Goal: Task Accomplishment & Management: Manage account settings

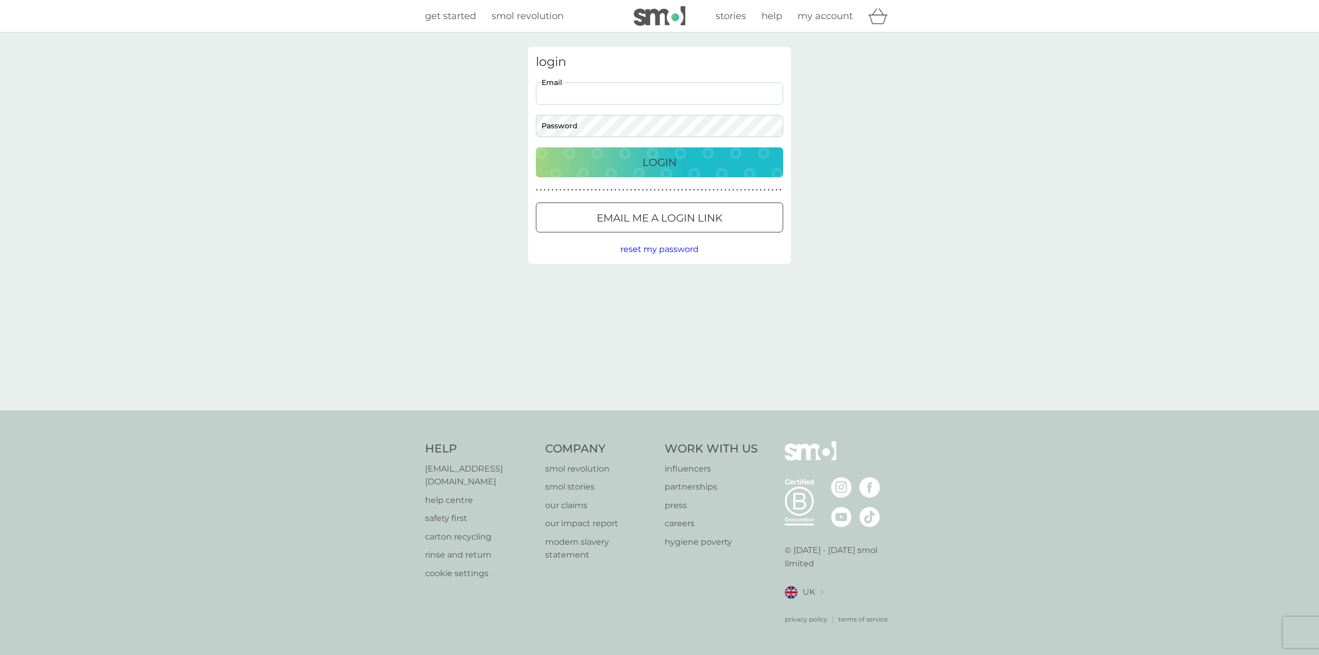
click at [622, 93] on input "Email" at bounding box center [659, 93] width 247 height 22
type input "[DOMAIN_NAME][EMAIL_ADDRESS][DOMAIN_NAME]"
click at [783, 258] on div "login [DOMAIN_NAME][EMAIL_ADDRESS][DOMAIN_NAME] Email Password Login ● ● ● ● ● …" at bounding box center [659, 155] width 263 height 217
click at [536, 147] on button "Login" at bounding box center [659, 162] width 247 height 30
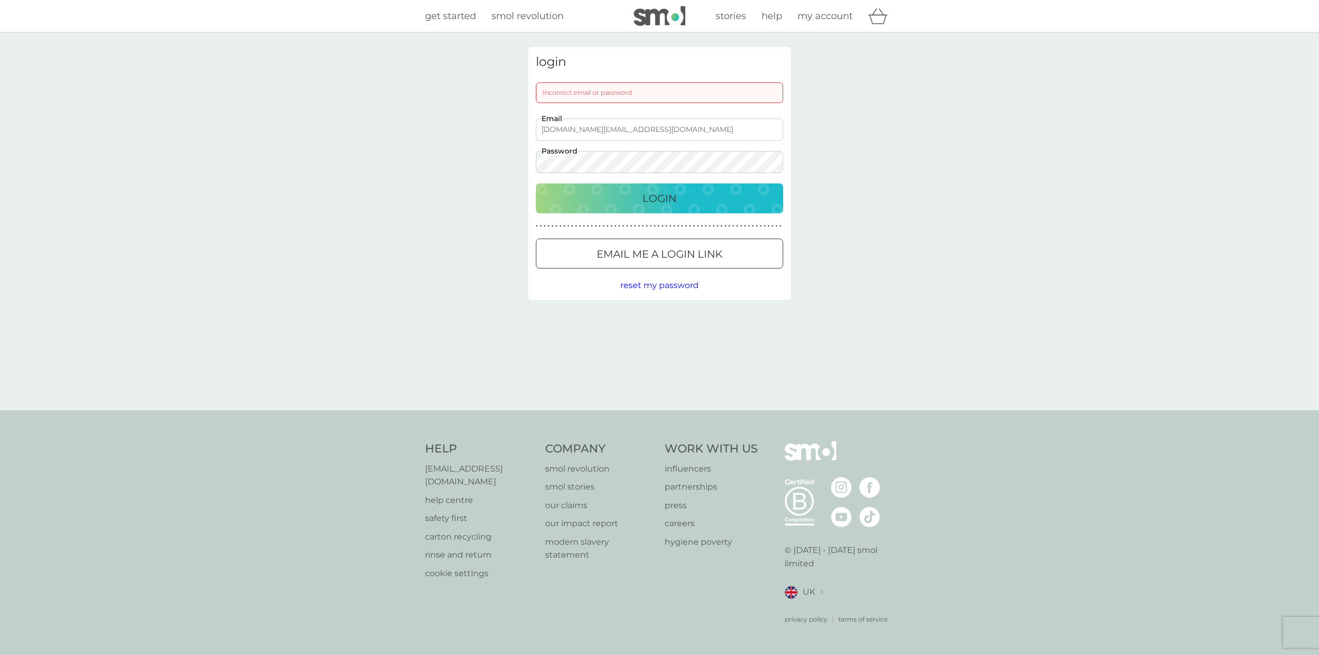
click at [536, 183] on button "Login" at bounding box center [659, 198] width 247 height 30
click at [572, 197] on div "Login" at bounding box center [659, 198] width 227 height 16
click at [903, 326] on div "login Incorrect email or password [DOMAIN_NAME][EMAIL_ADDRESS][DOMAIN_NAME] Ema…" at bounding box center [659, 221] width 1319 height 378
click at [674, 249] on div at bounding box center [659, 254] width 37 height 11
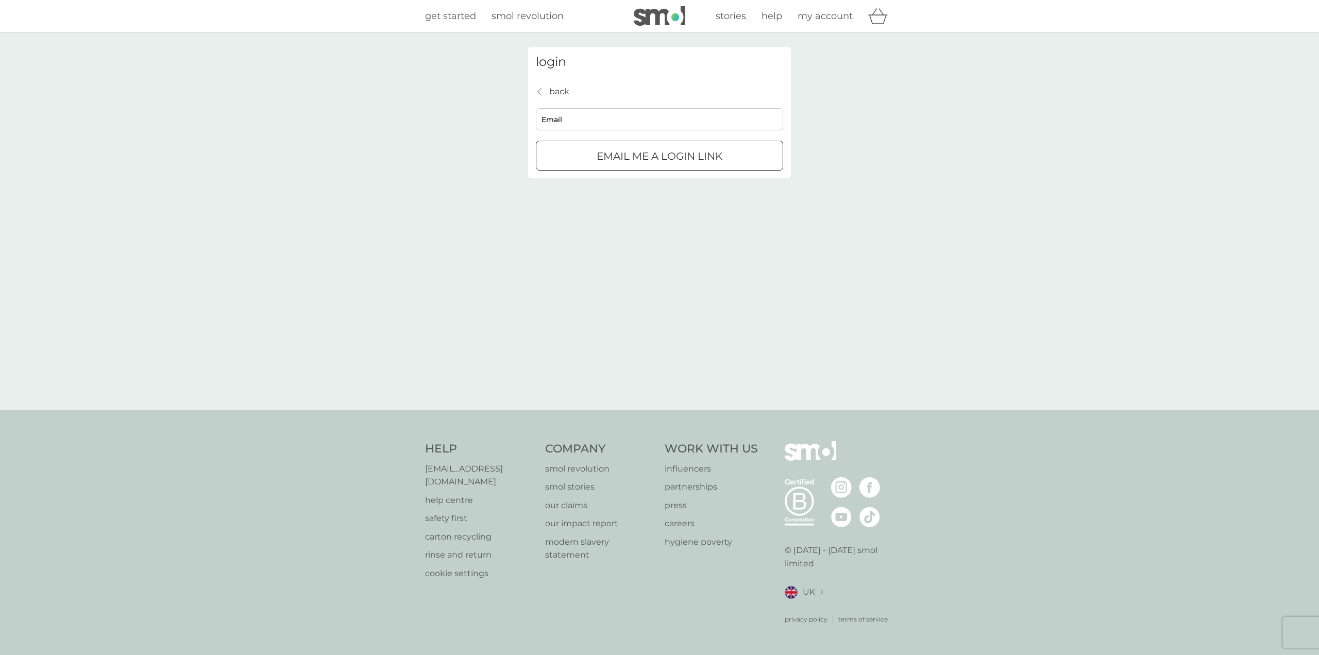
click at [604, 121] on input "Email" at bounding box center [659, 119] width 247 height 22
type input "[DOMAIN_NAME][EMAIL_ADDRESS][DOMAIN_NAME]"
click at [683, 152] on p "Email me a login link" at bounding box center [660, 156] width 126 height 16
